Goal: Find specific page/section: Find specific page/section

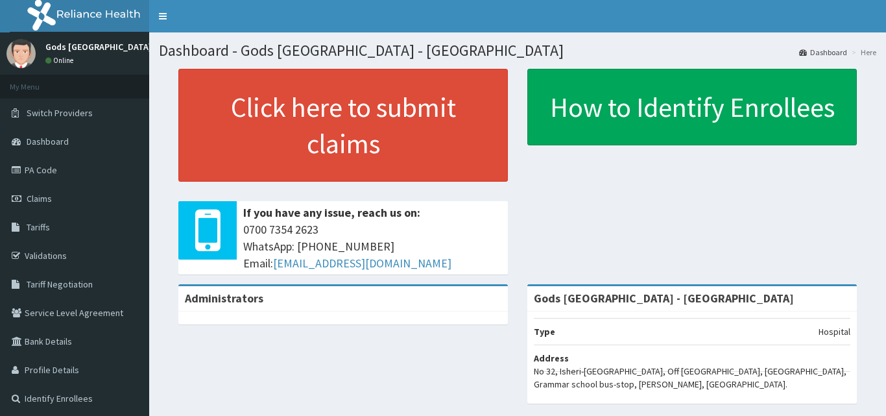
click at [89, 171] on link "PA Code" at bounding box center [74, 170] width 149 height 29
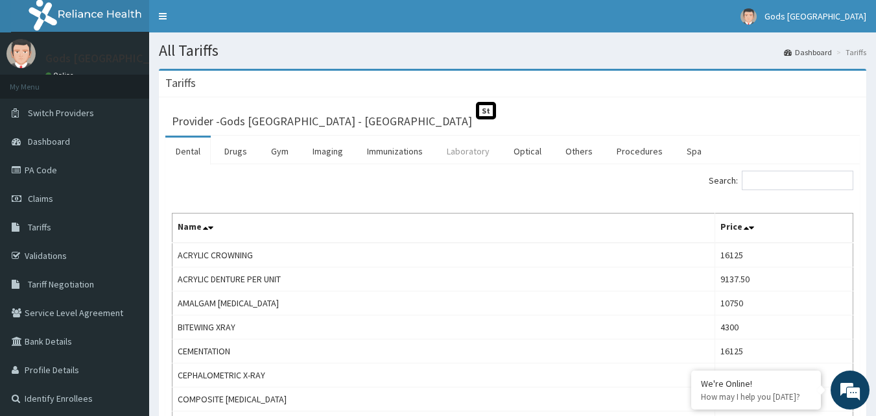
click at [477, 151] on link "Laboratory" at bounding box center [469, 151] width 64 height 27
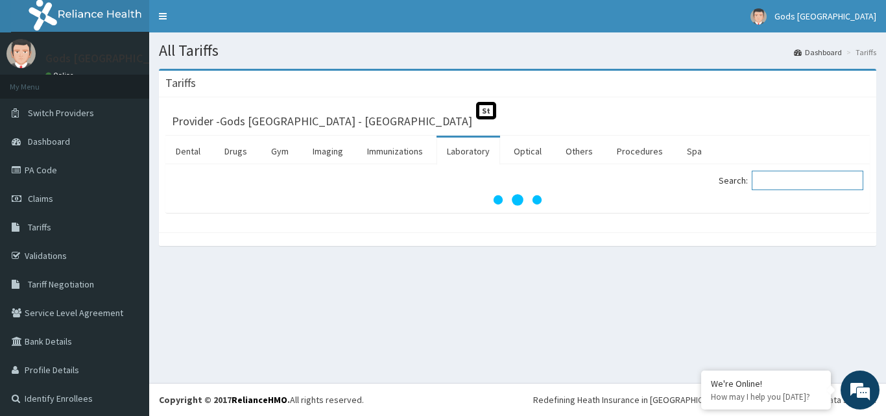
click at [772, 182] on input "Search:" at bounding box center [808, 180] width 112 height 19
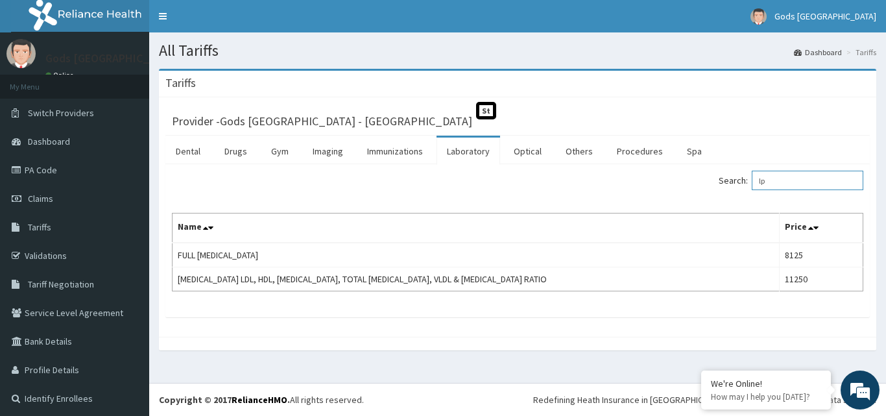
type input "l"
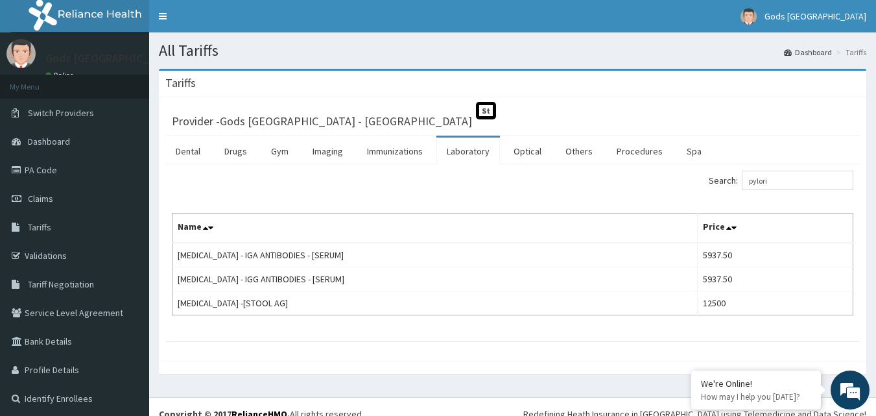
click at [808, 170] on div "Search: pylori Name Price [MEDICAL_DATA] - IGA ANTIBODIES - [SERUM] 5937.50 [ME…" at bounding box center [512, 252] width 695 height 177
click at [805, 180] on input "pylori" at bounding box center [798, 180] width 112 height 19
type input "p"
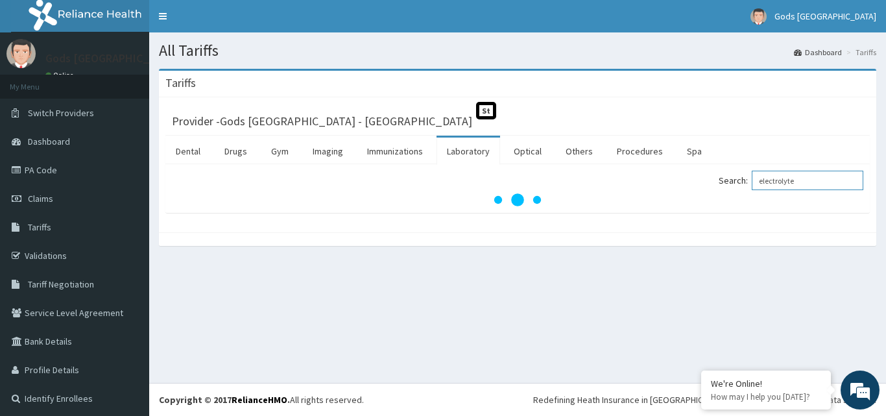
type input "electrolyte"
